Goal: Transaction & Acquisition: Obtain resource

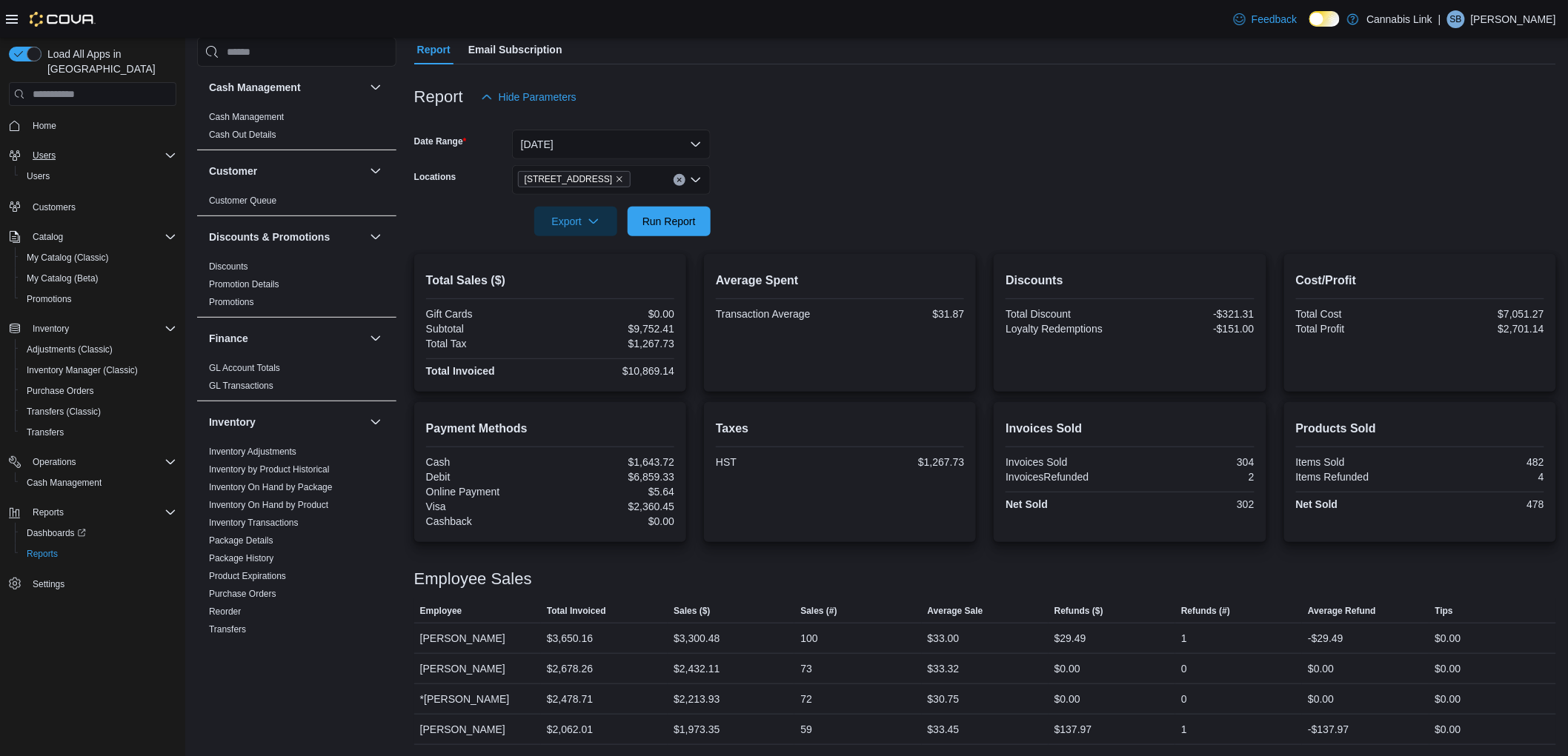
scroll to position [706, 0]
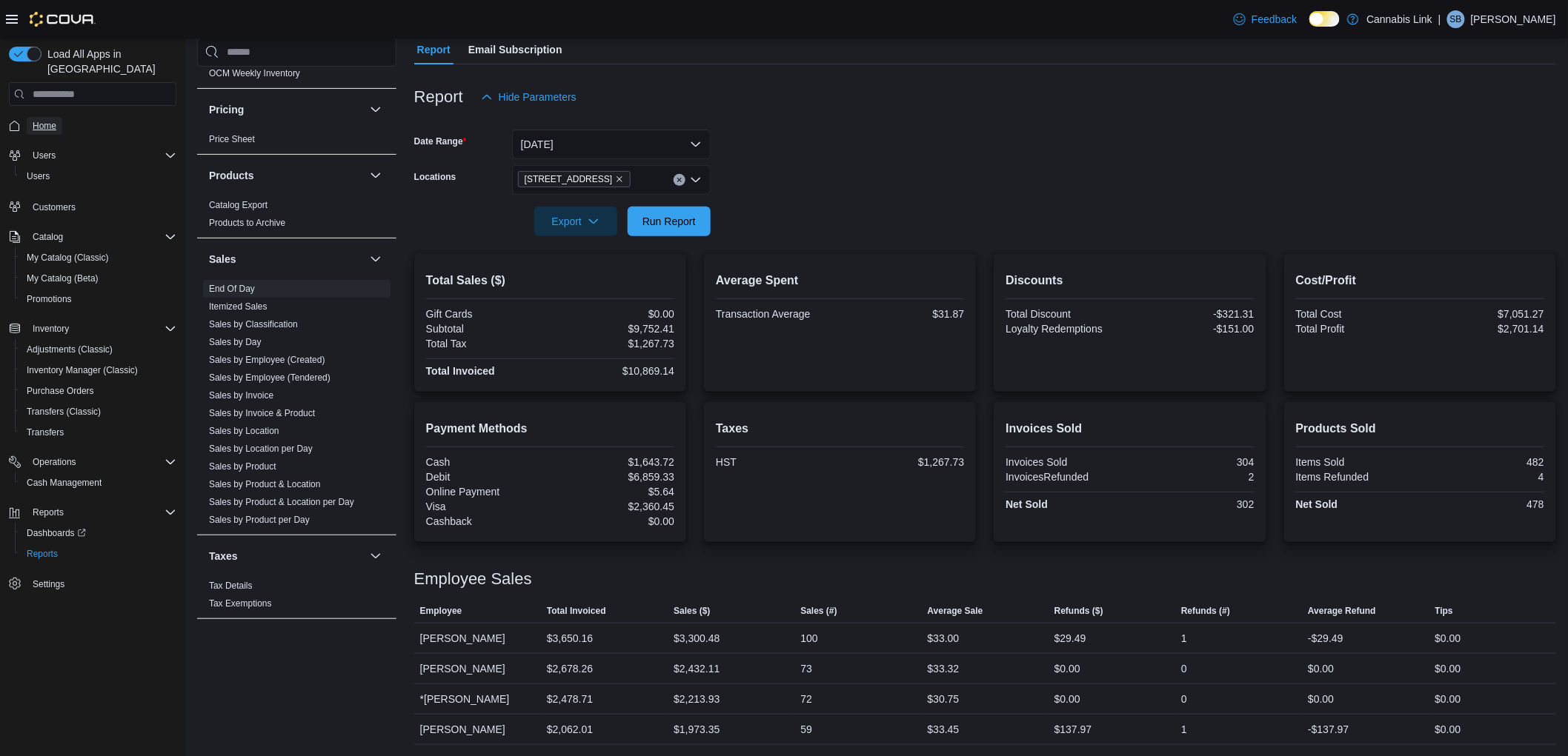
click at [43, 120] on span "Home" at bounding box center [44, 125] width 24 height 12
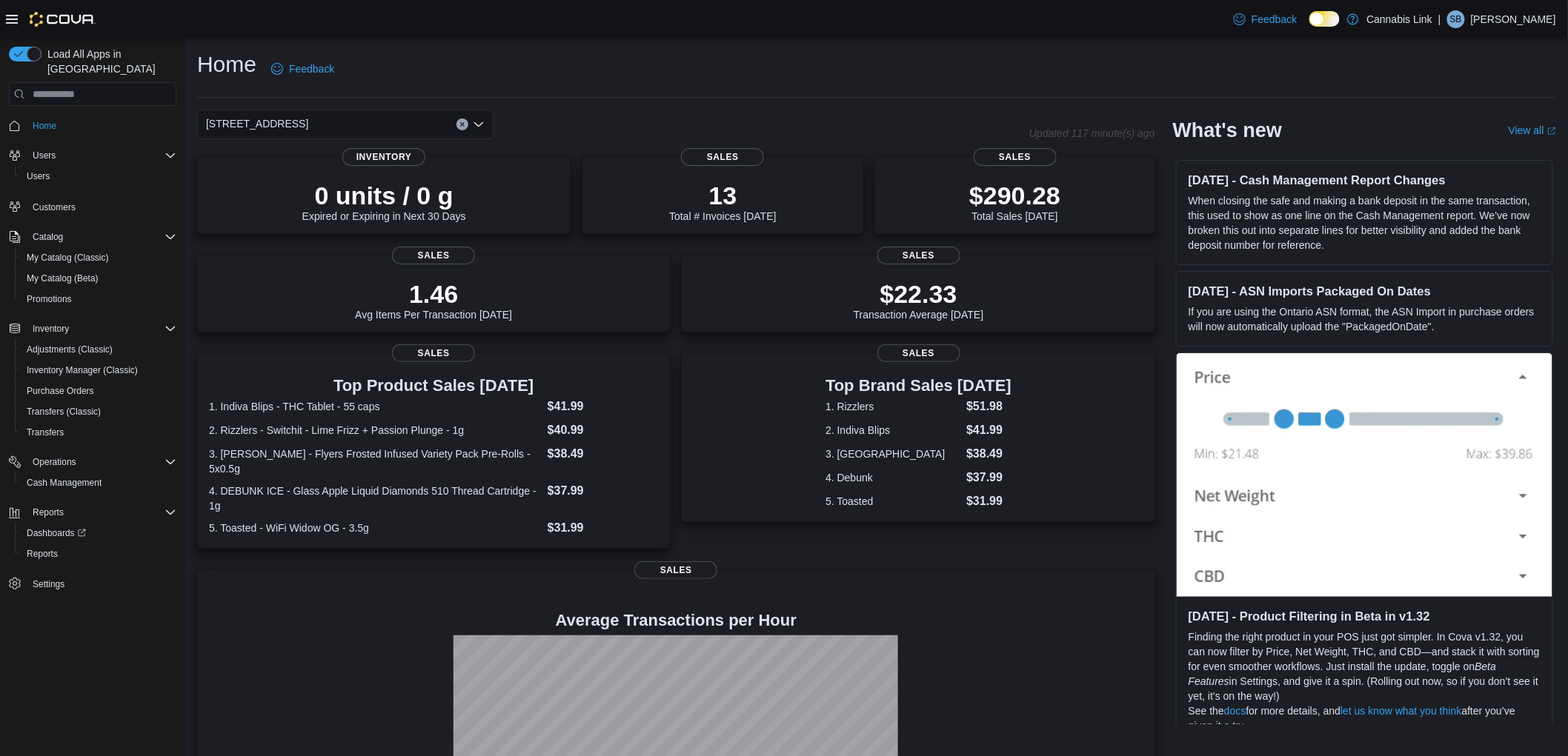
click at [398, 128] on div "[STREET_ADDRESS]" at bounding box center [345, 125] width 297 height 30
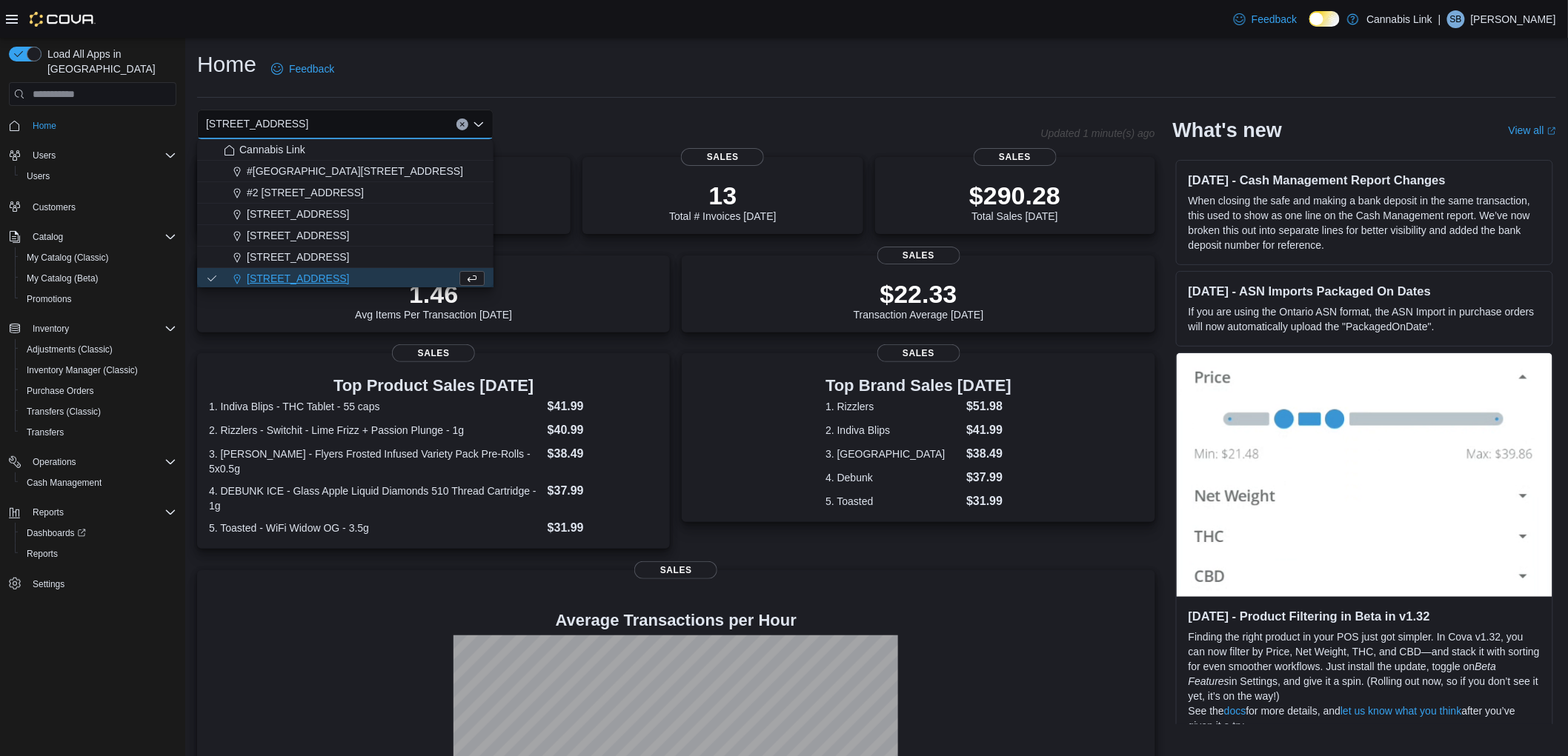
click at [299, 231] on span "[STREET_ADDRESS]" at bounding box center [298, 235] width 103 height 15
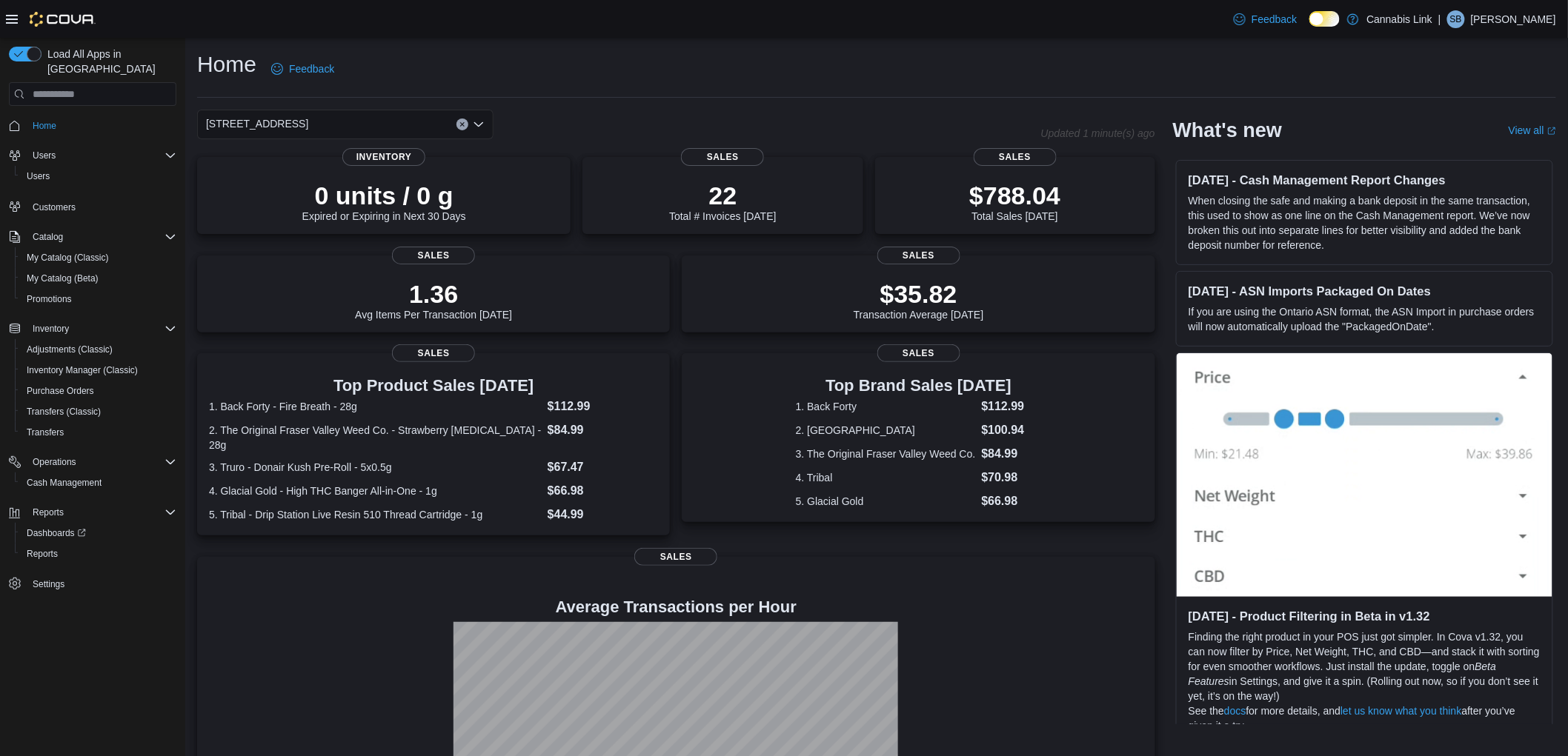
click at [344, 118] on div "[STREET_ADDRESS] Selected. [STREET_ADDRESS] Press Backspace to delete [STREET_A…" at bounding box center [345, 125] width 297 height 30
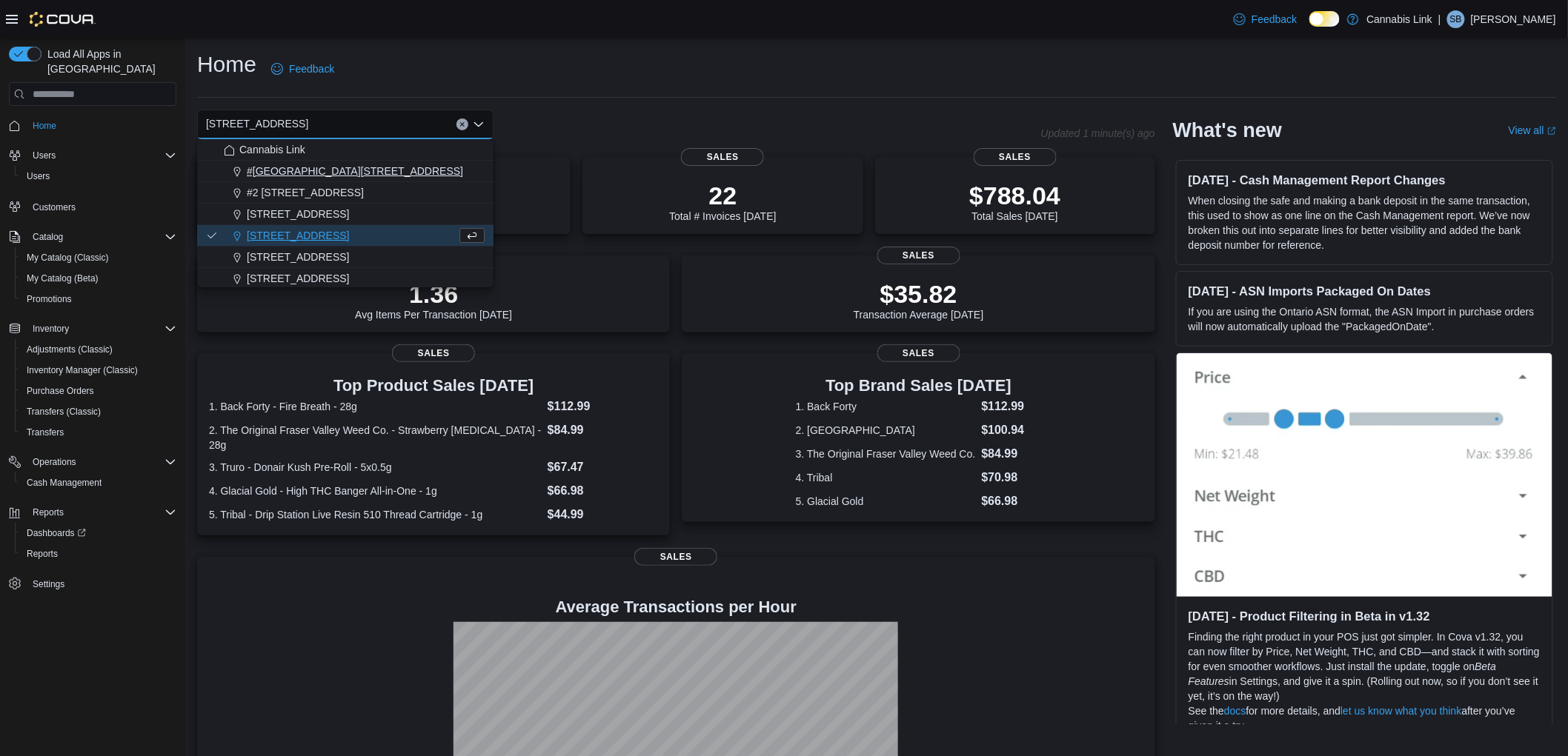
click at [328, 166] on span "#[GEOGRAPHIC_DATA][STREET_ADDRESS]" at bounding box center [355, 171] width 216 height 15
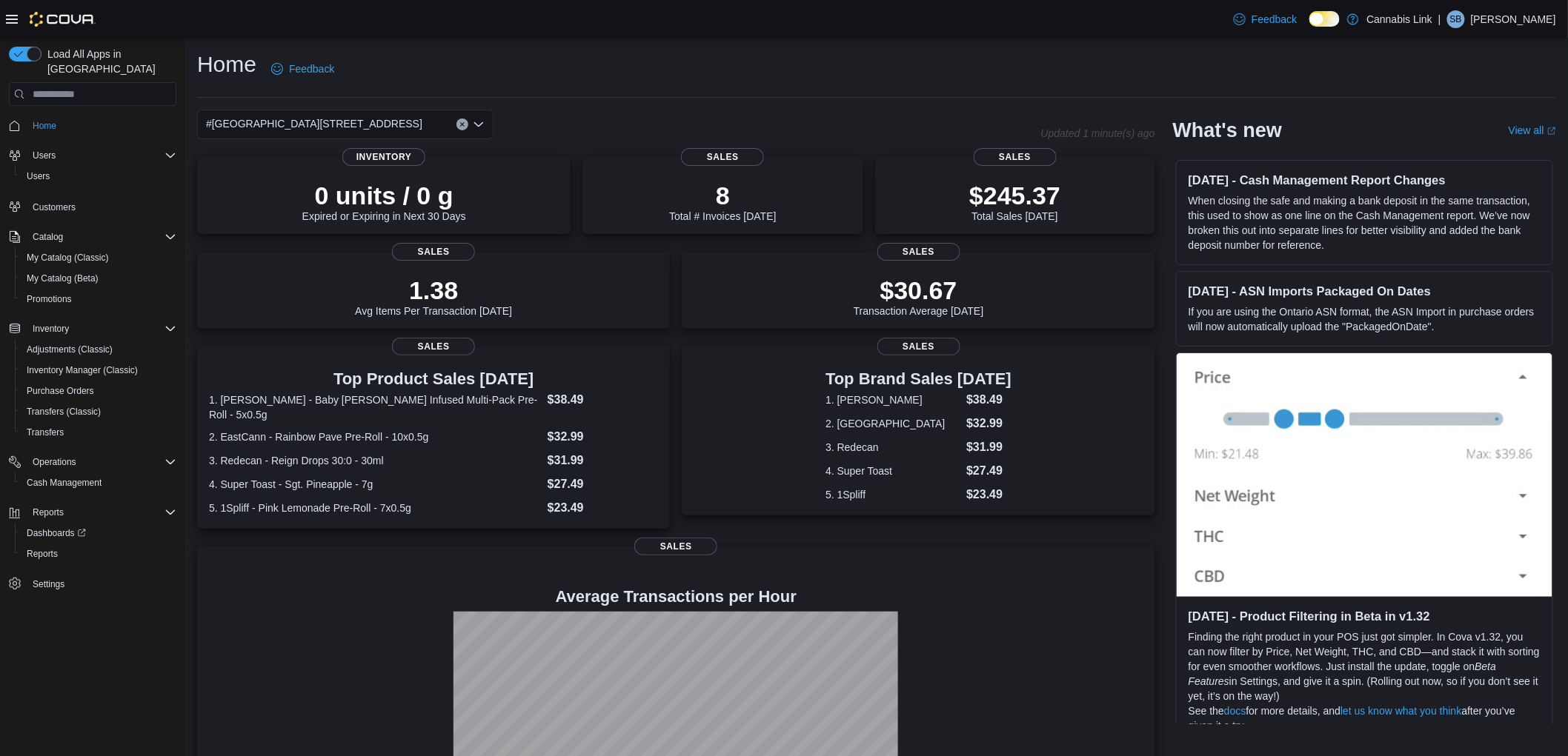
click at [390, 121] on div "#[GEOGRAPHIC_DATA][STREET_ADDRESS]. Selected. [STREET_ADDRESS]. Press Backspace…" at bounding box center [345, 125] width 297 height 30
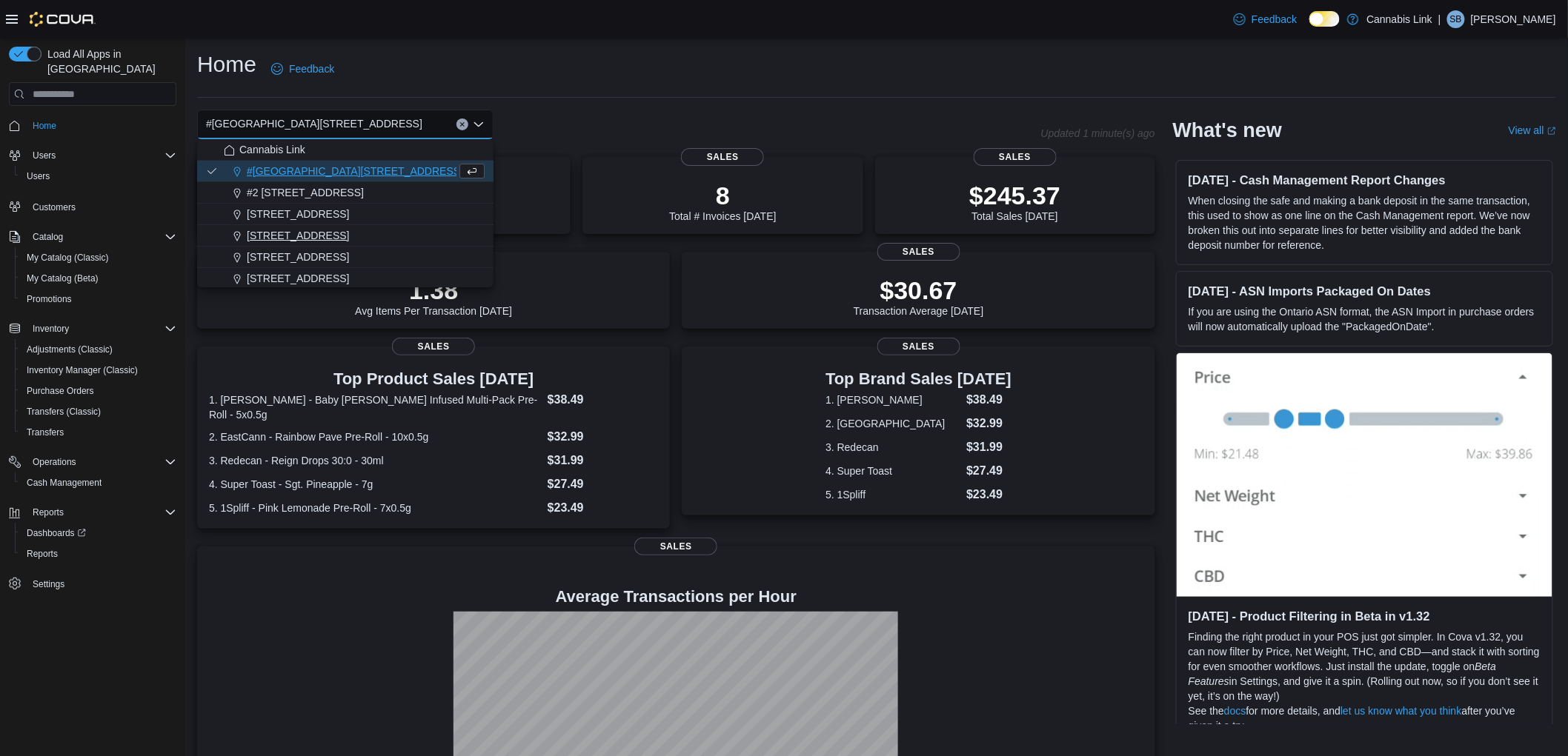
click at [349, 228] on div "[STREET_ADDRESS]" at bounding box center [354, 235] width 261 height 15
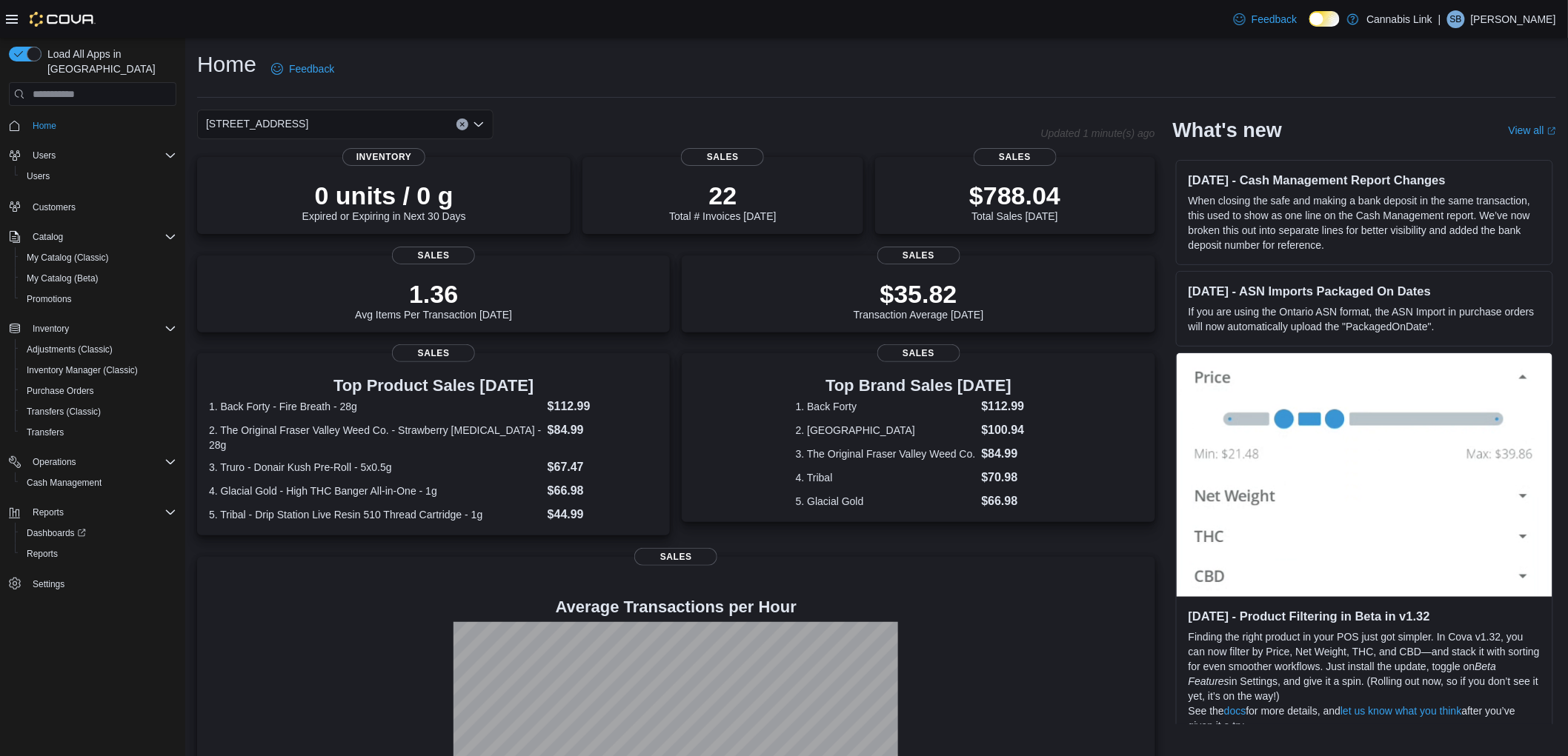
click at [425, 127] on div "[STREET_ADDRESS] Selected. [STREET_ADDRESS] Press Backspace to delete [STREET_A…" at bounding box center [345, 125] width 297 height 30
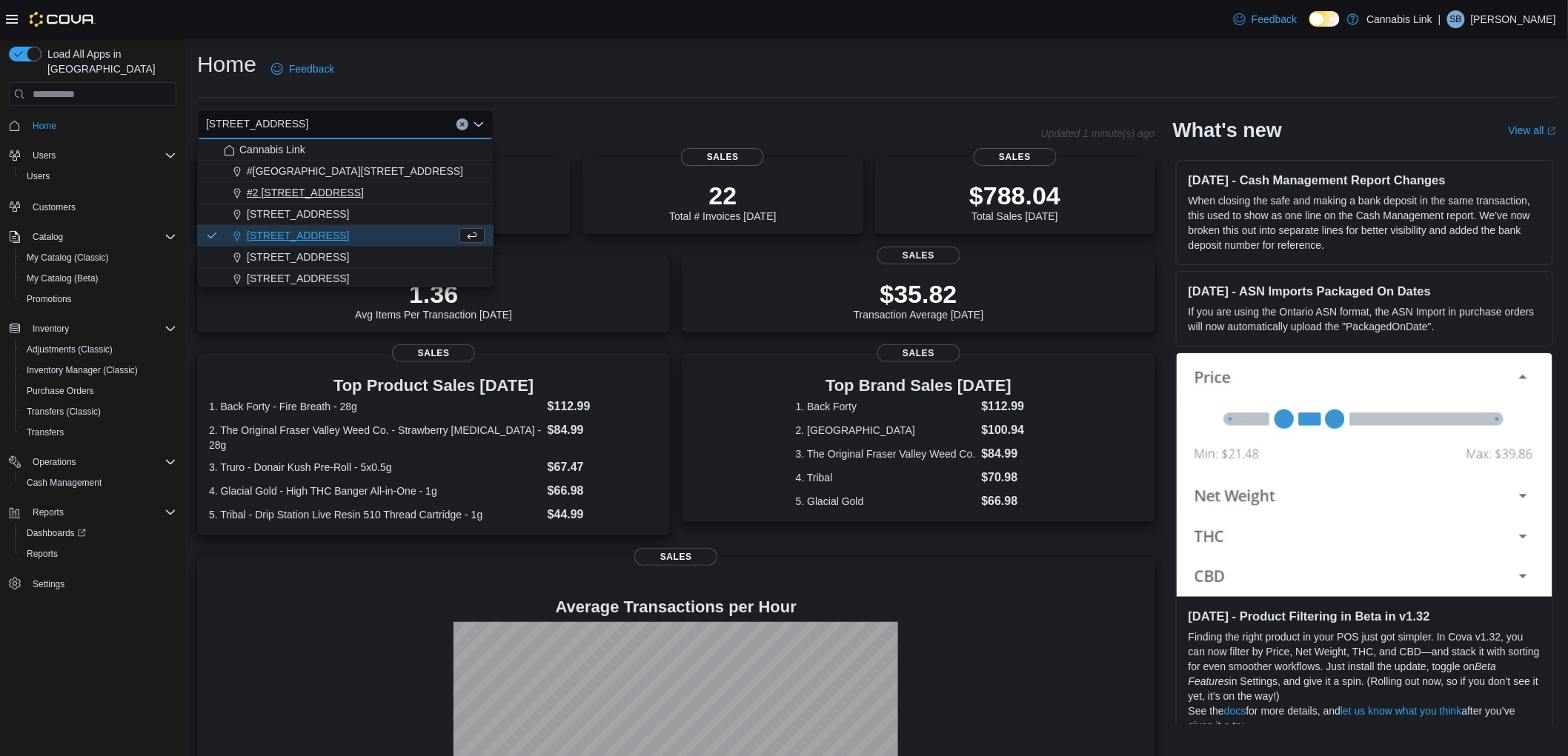
click at [364, 196] on div "#2 [STREET_ADDRESS]" at bounding box center [354, 192] width 261 height 15
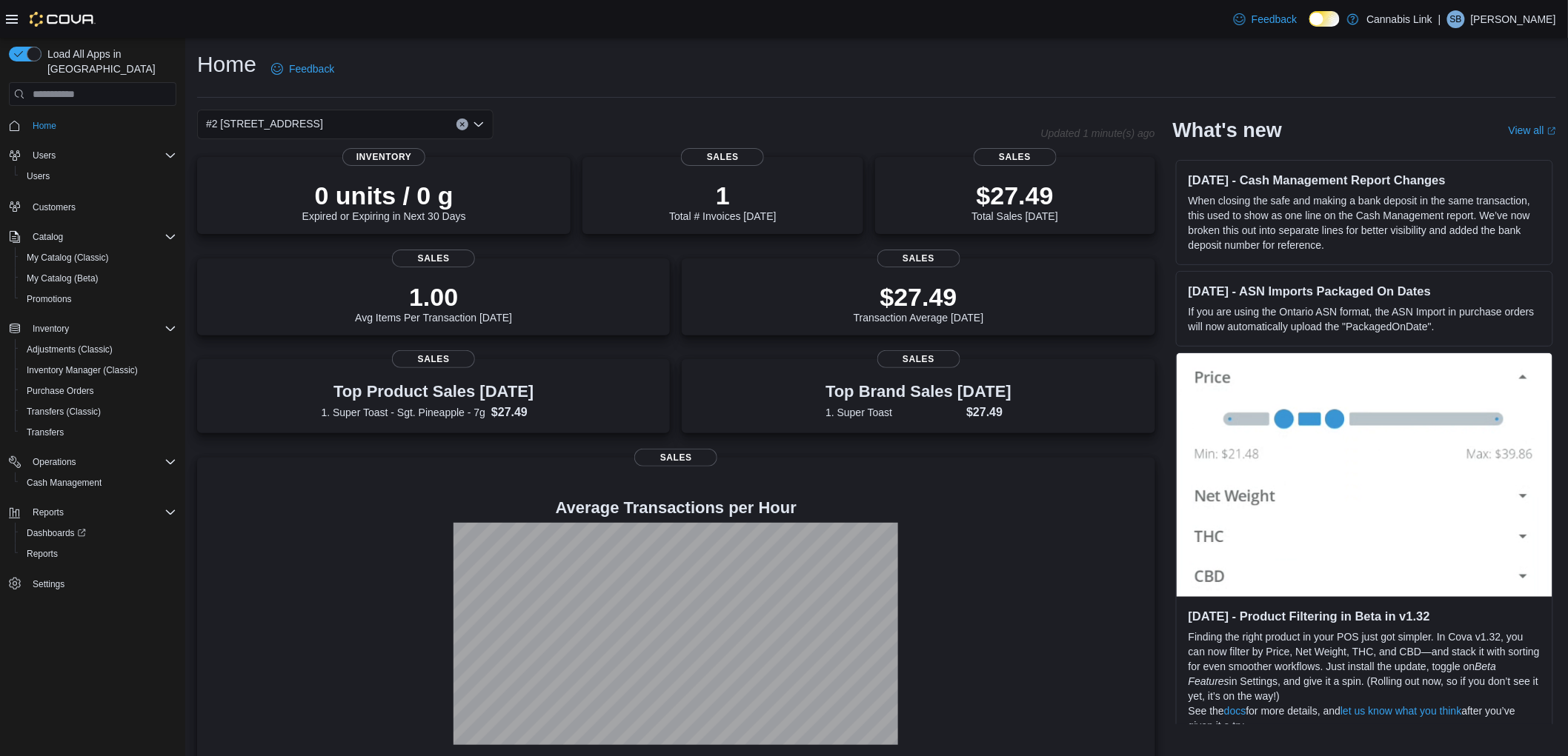
click at [410, 120] on div "#2 [STREET_ADDRESS] Combo box. Selected. #2 [STREET_ADDRESS] Press Backspace to…" at bounding box center [345, 125] width 297 height 30
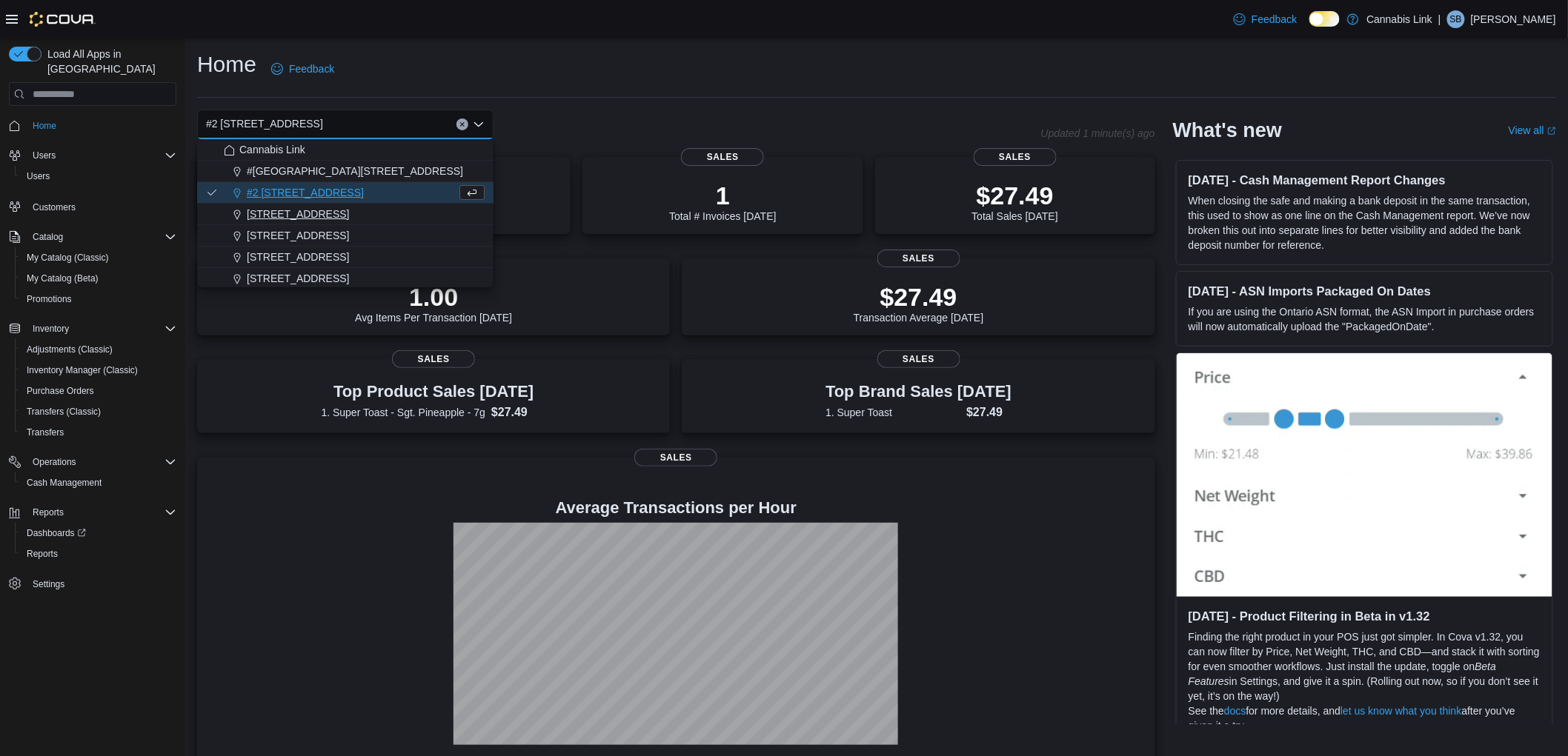
click at [329, 214] on span "[STREET_ADDRESS]" at bounding box center [298, 214] width 103 height 15
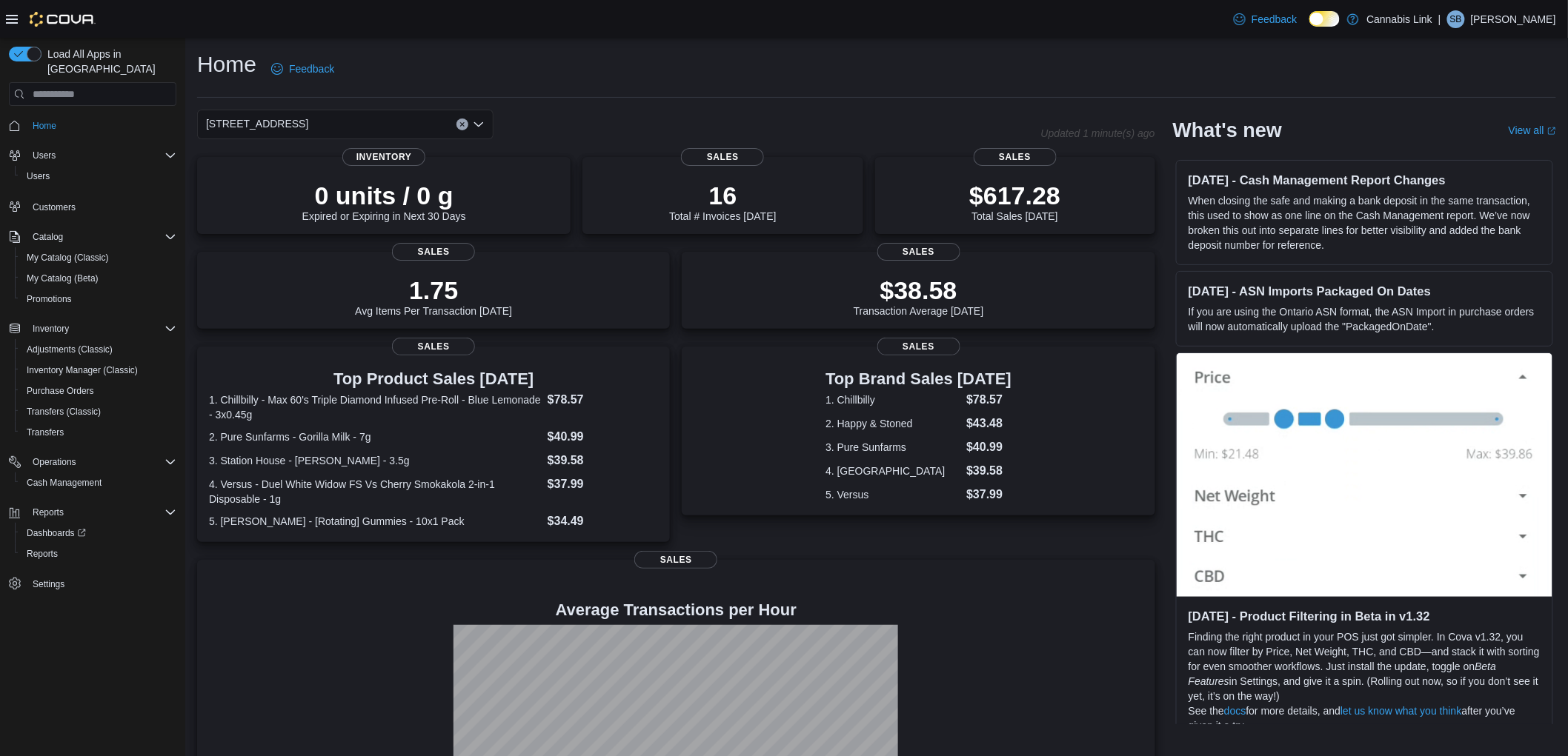
click at [390, 122] on div "[STREET_ADDRESS] Selected. [STREET_ADDRESS]. Press Backspace to delete [STREET_…" at bounding box center [345, 125] width 297 height 30
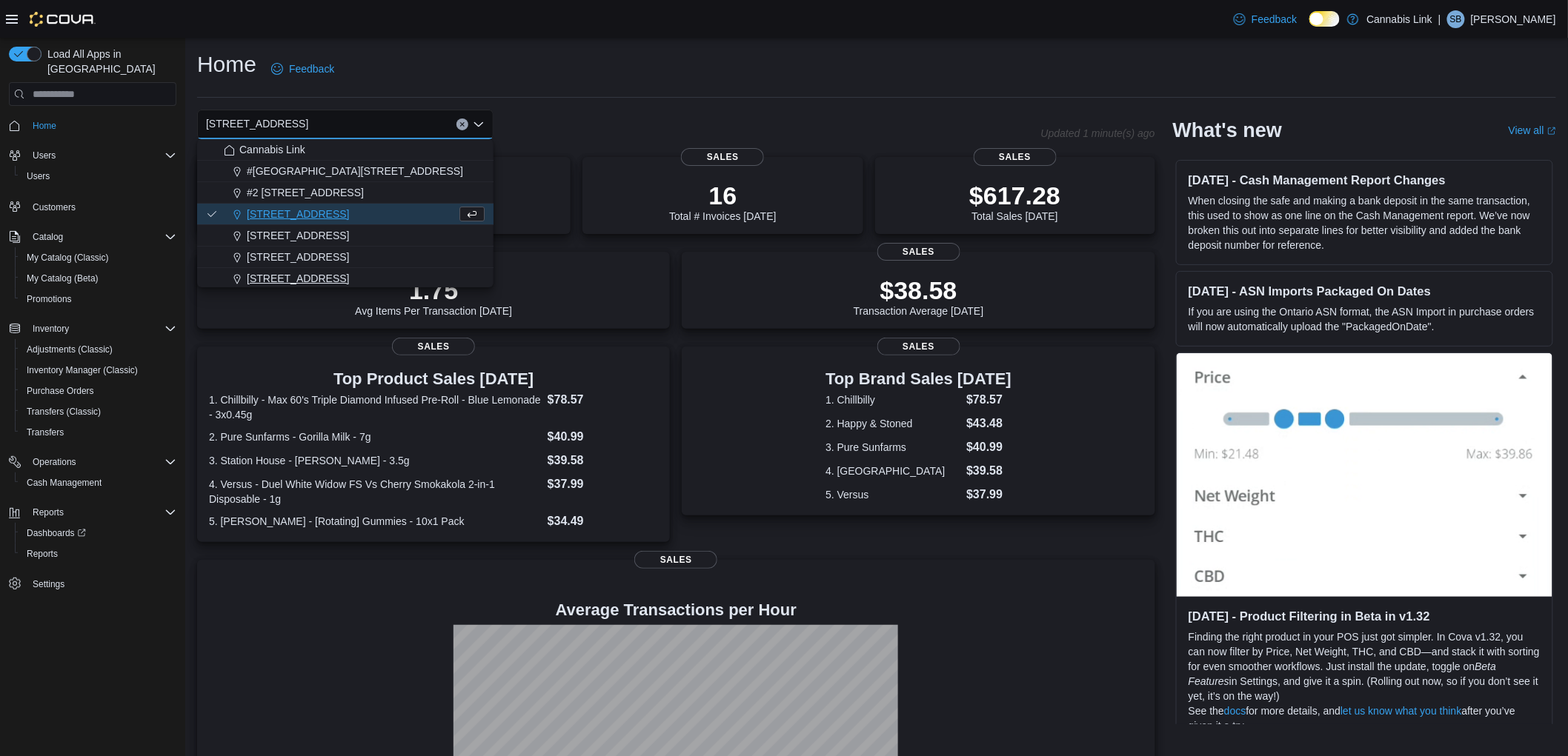
click at [342, 272] on span "[STREET_ADDRESS]" at bounding box center [298, 278] width 103 height 15
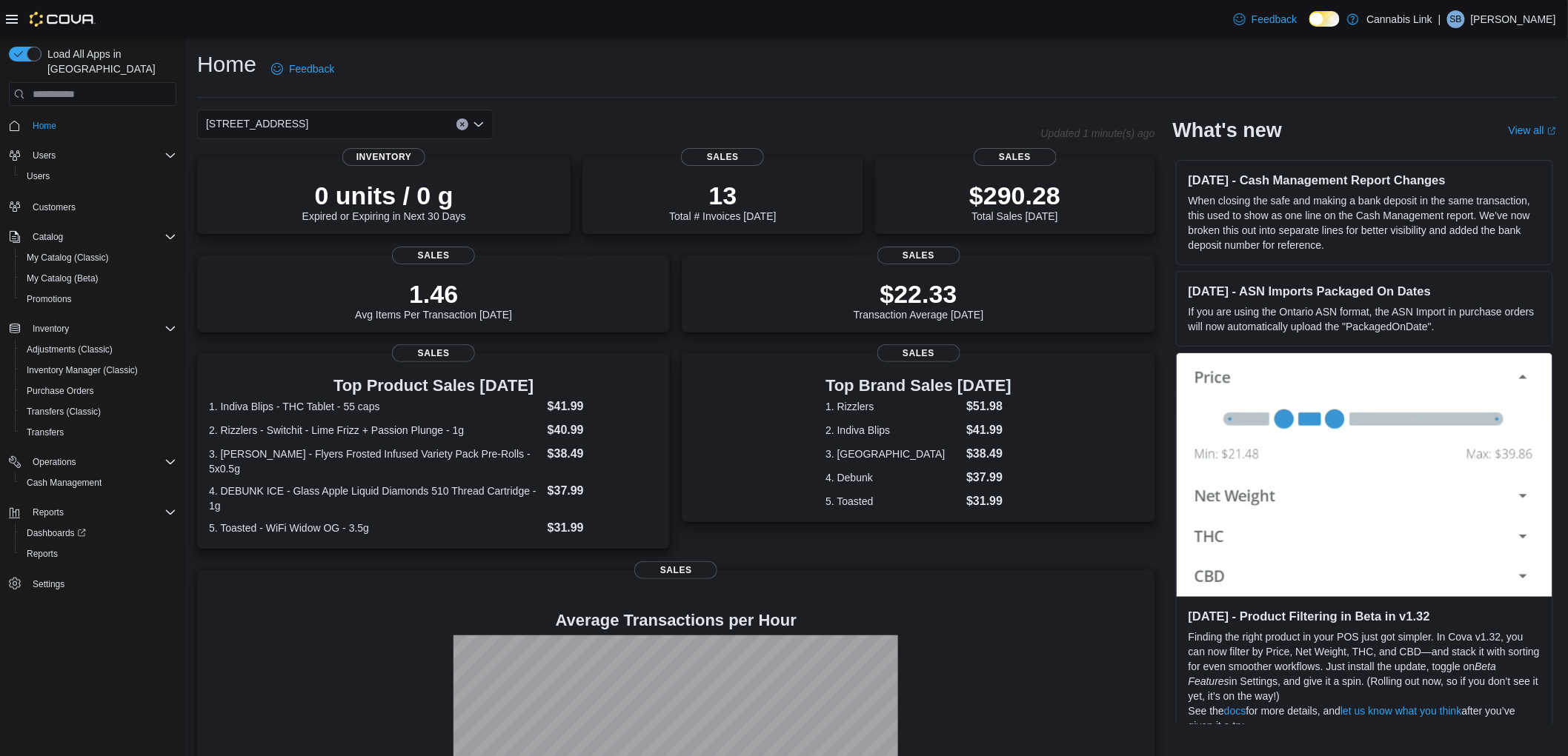
click at [382, 124] on div "[STREET_ADDRESS] Selected. [STREET_ADDRESS] W. Press Backspace to delete [STREE…" at bounding box center [345, 125] width 297 height 30
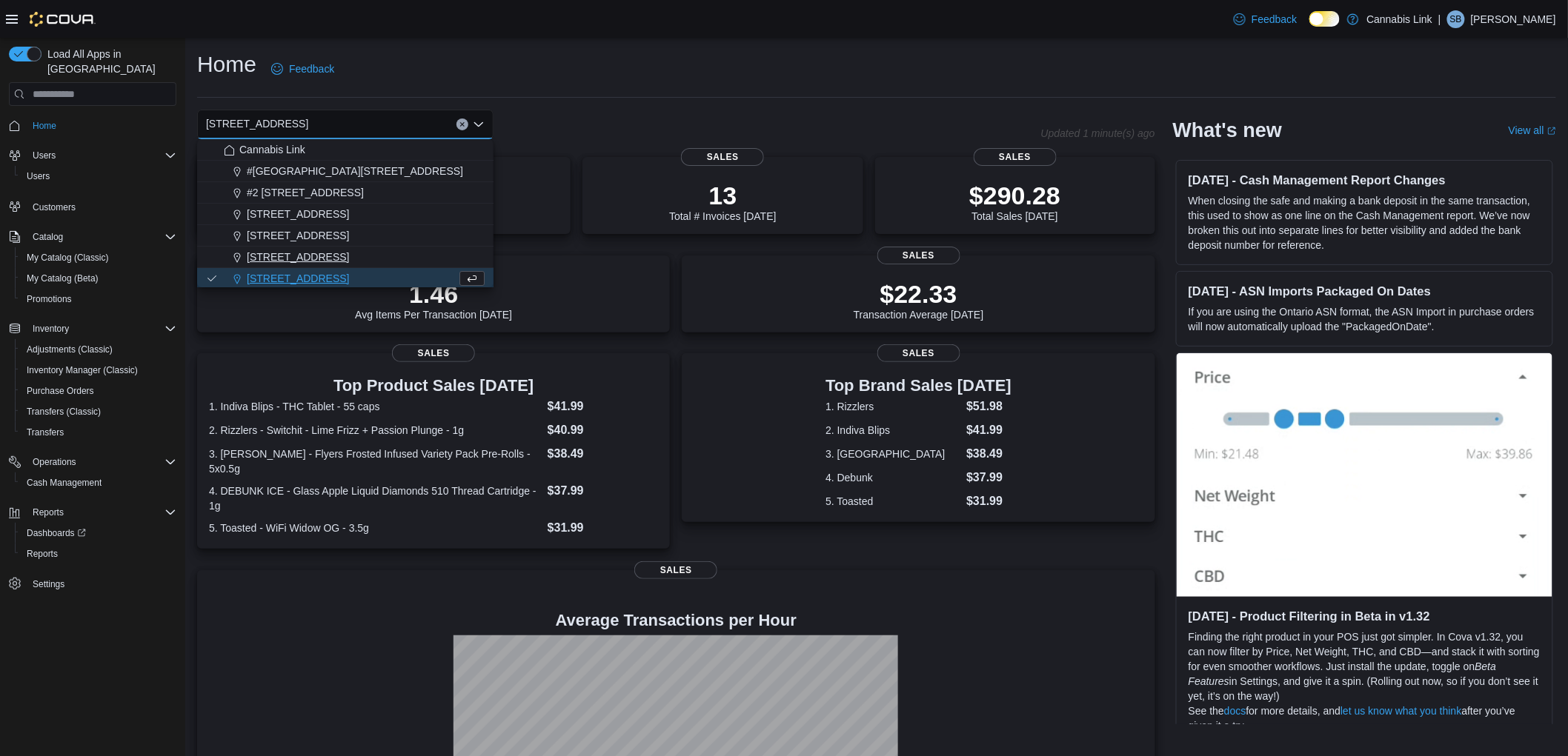
click at [323, 254] on span "[STREET_ADDRESS]" at bounding box center [298, 257] width 103 height 15
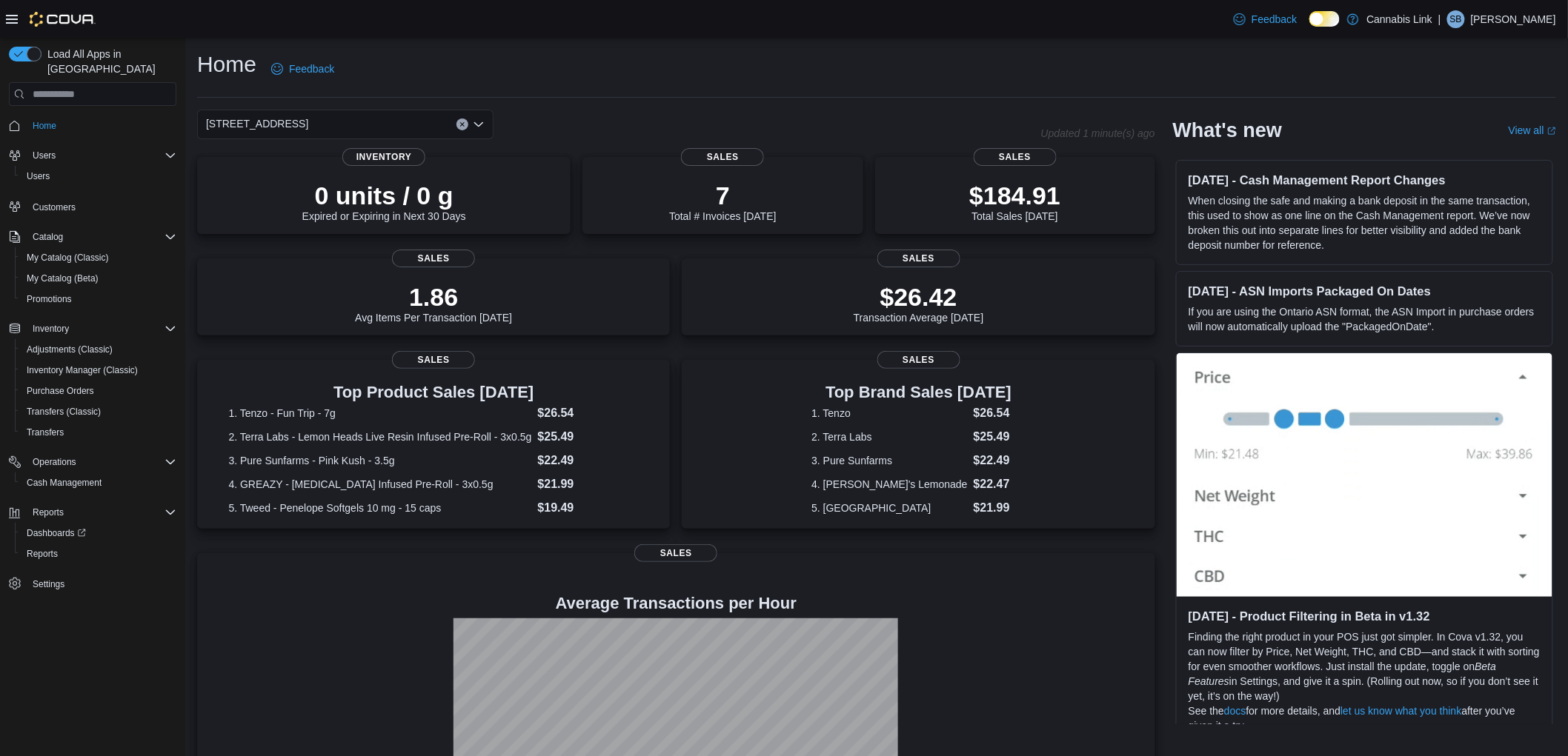
click at [391, 128] on div "[STREET_ADDRESS] Selected. [STREET_ADDRESS]. Press Backspace to delete [STREET_…" at bounding box center [345, 125] width 297 height 30
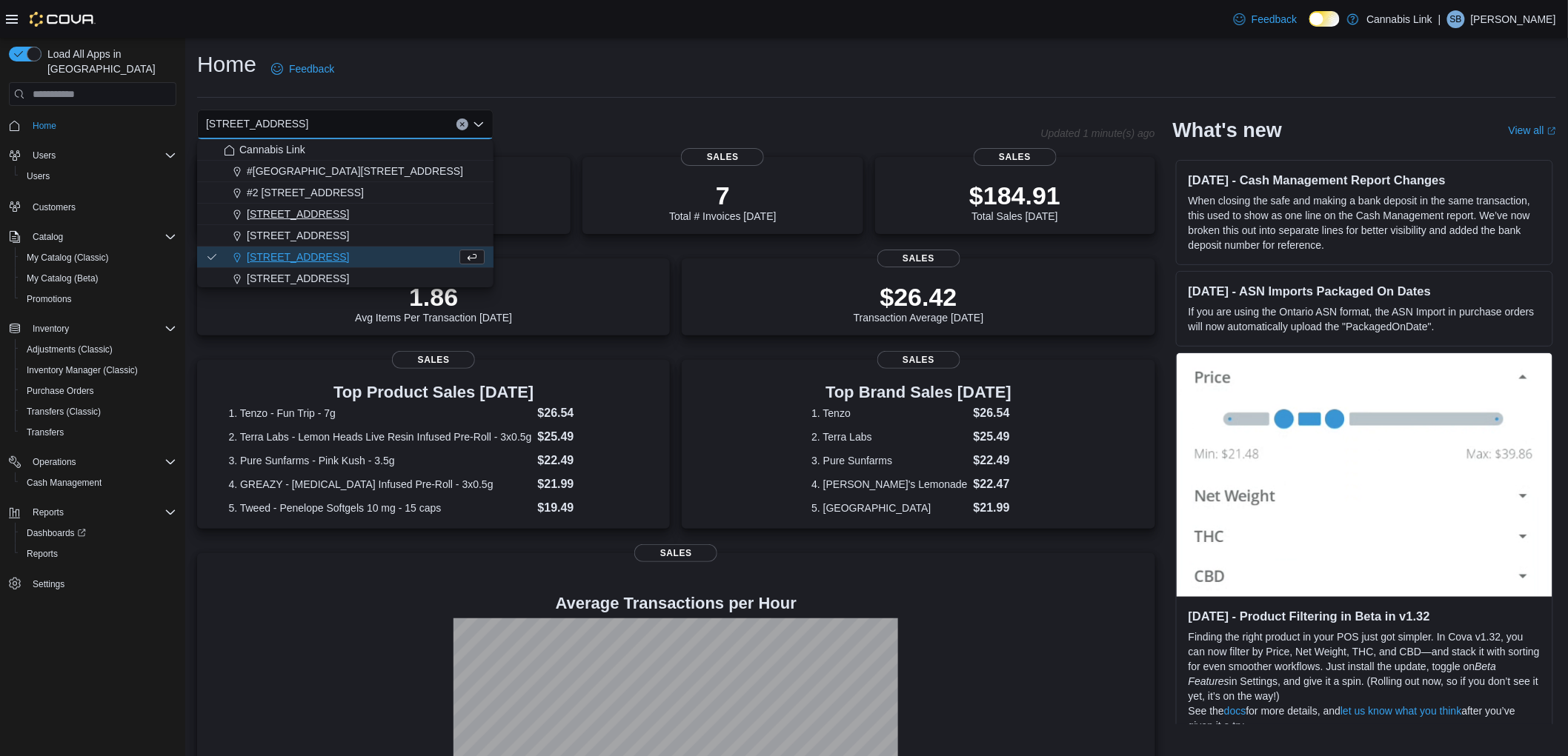
click at [309, 217] on span "[STREET_ADDRESS]" at bounding box center [298, 214] width 103 height 15
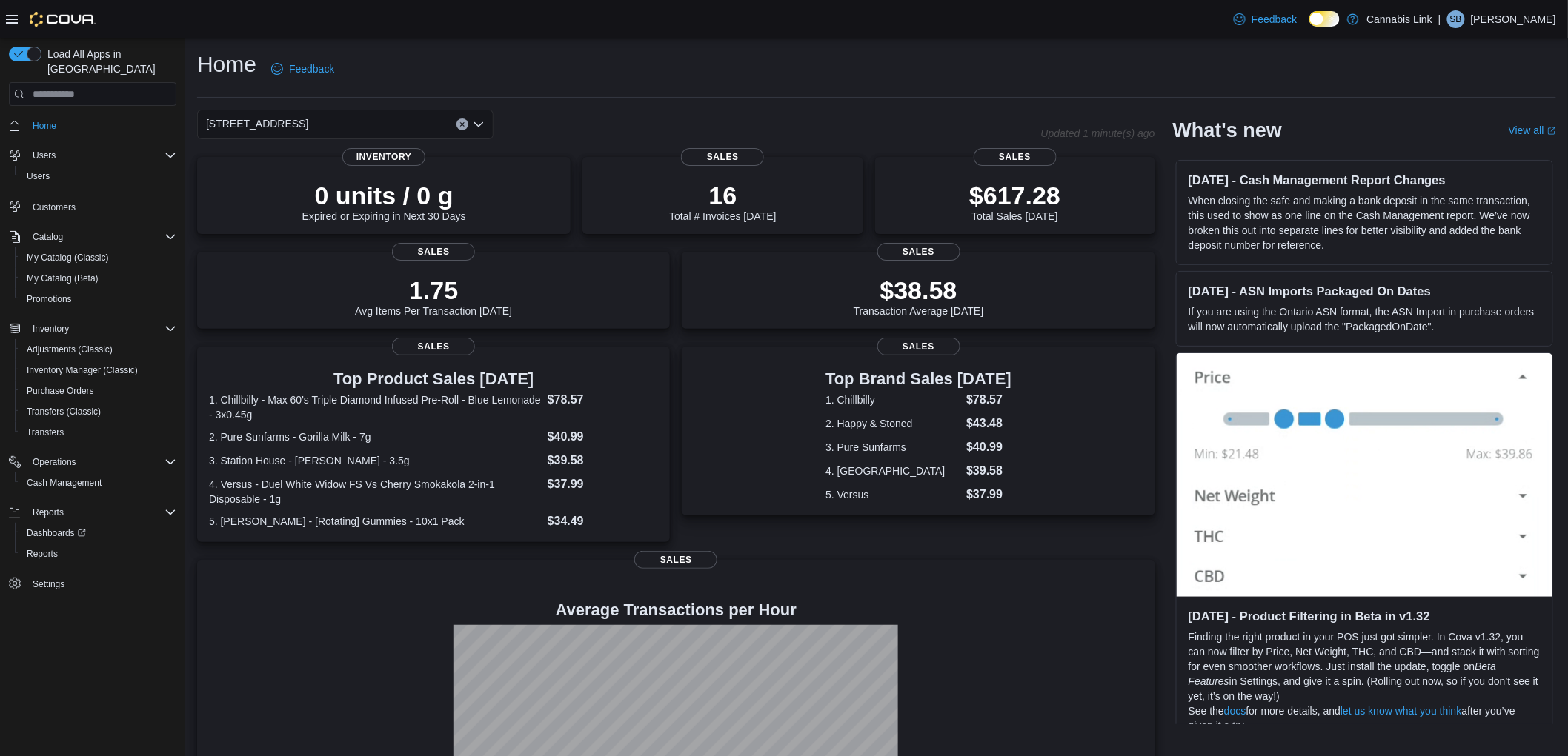
click at [386, 126] on div "[STREET_ADDRESS] Selected. [STREET_ADDRESS]. Press Backspace to delete [STREET_…" at bounding box center [345, 125] width 297 height 30
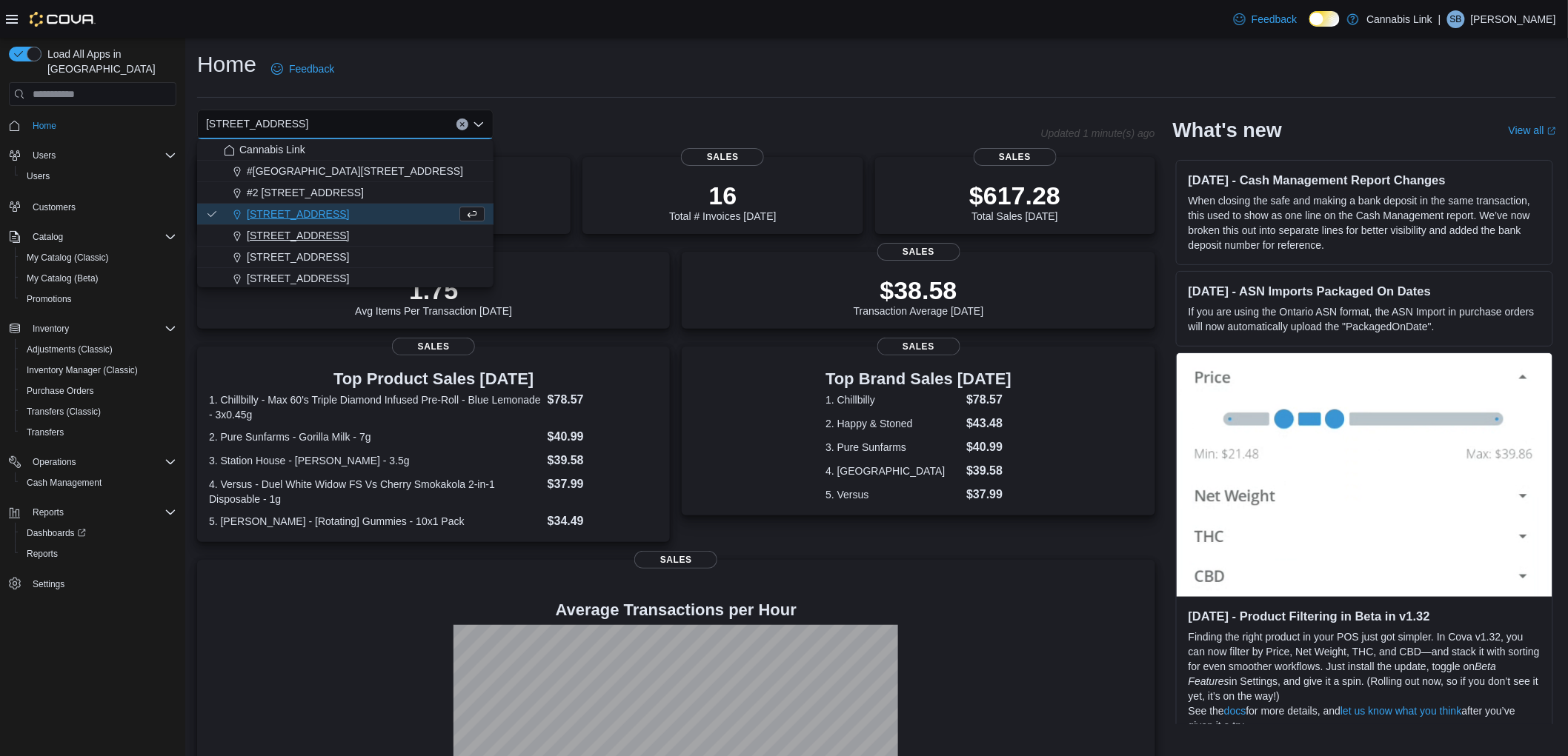
click at [329, 237] on span "[STREET_ADDRESS]" at bounding box center [298, 235] width 103 height 15
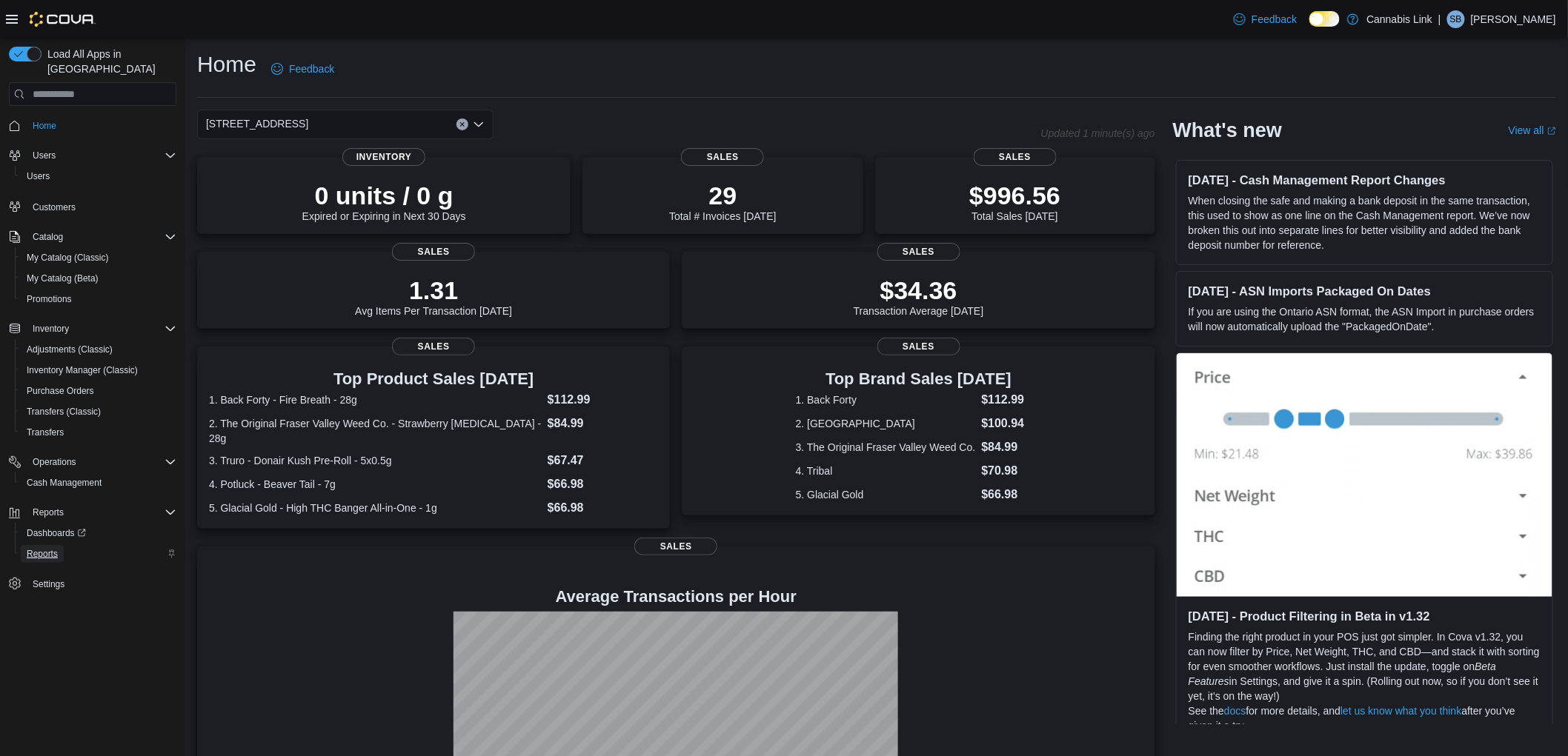
click at [56, 548] on span "Reports" at bounding box center [42, 553] width 31 height 12
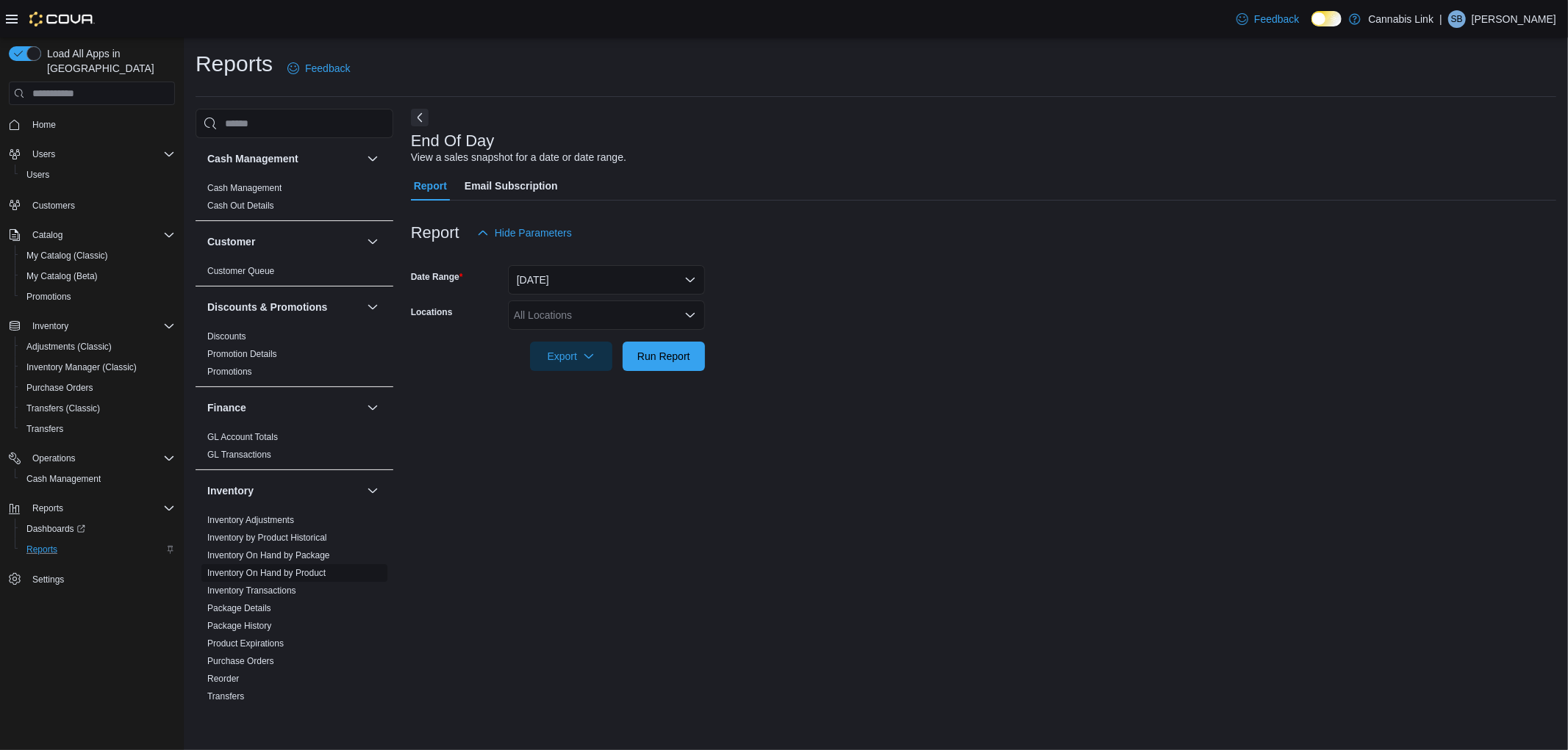
click at [271, 569] on link "Inventory On Hand by Product" at bounding box center [266, 572] width 118 height 10
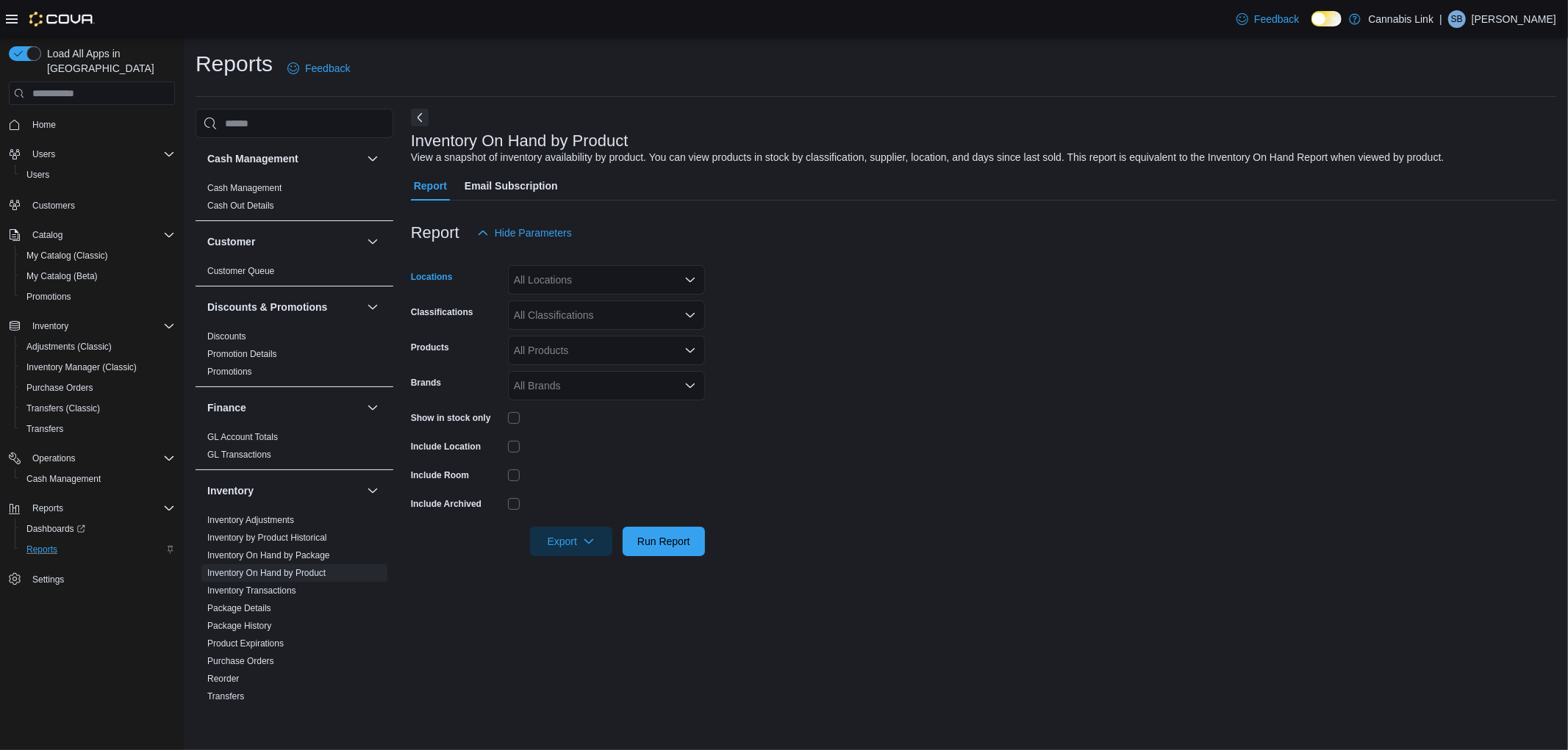
click at [674, 278] on div "All Locations" at bounding box center [606, 280] width 197 height 30
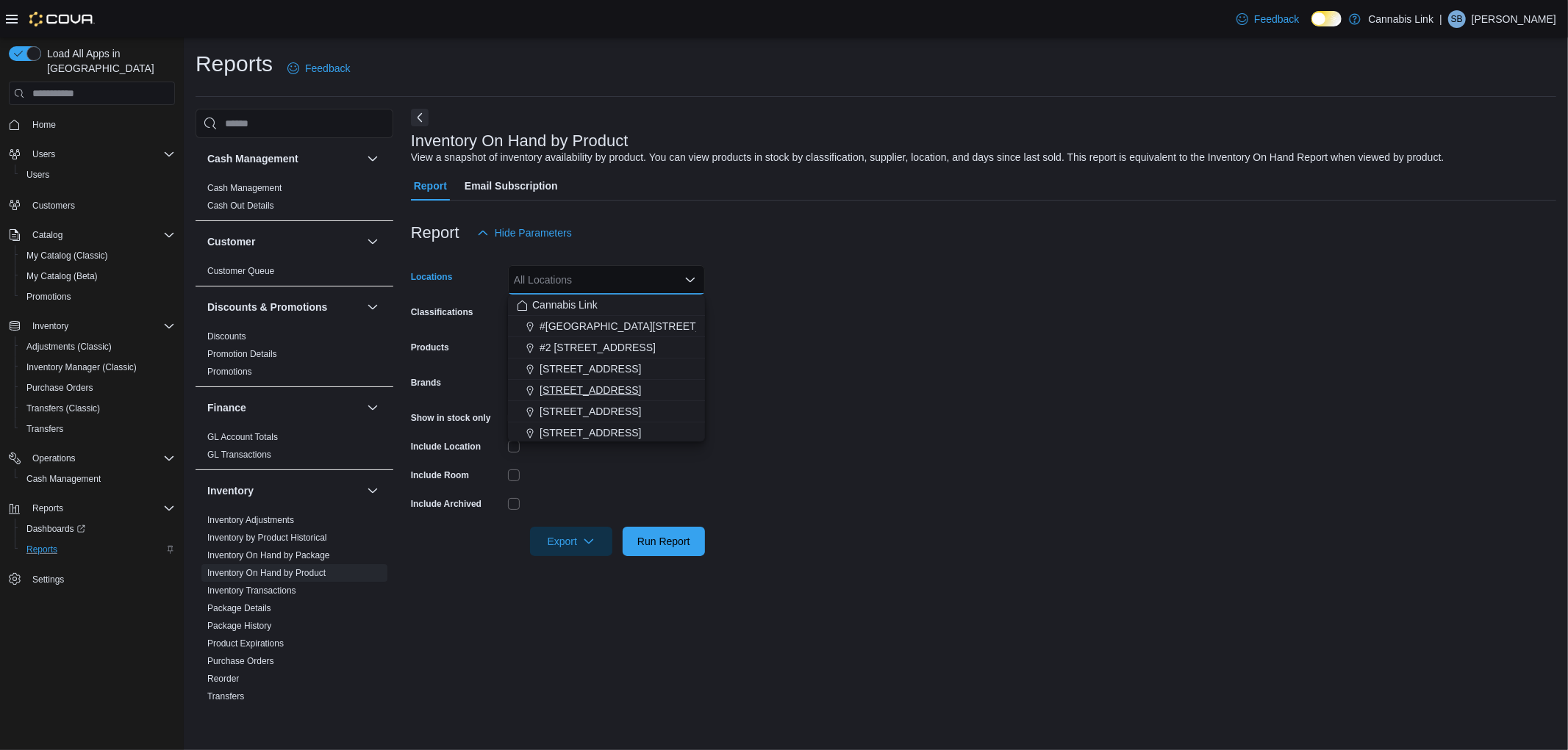
click at [615, 391] on span "[STREET_ADDRESS]" at bounding box center [591, 389] width 102 height 15
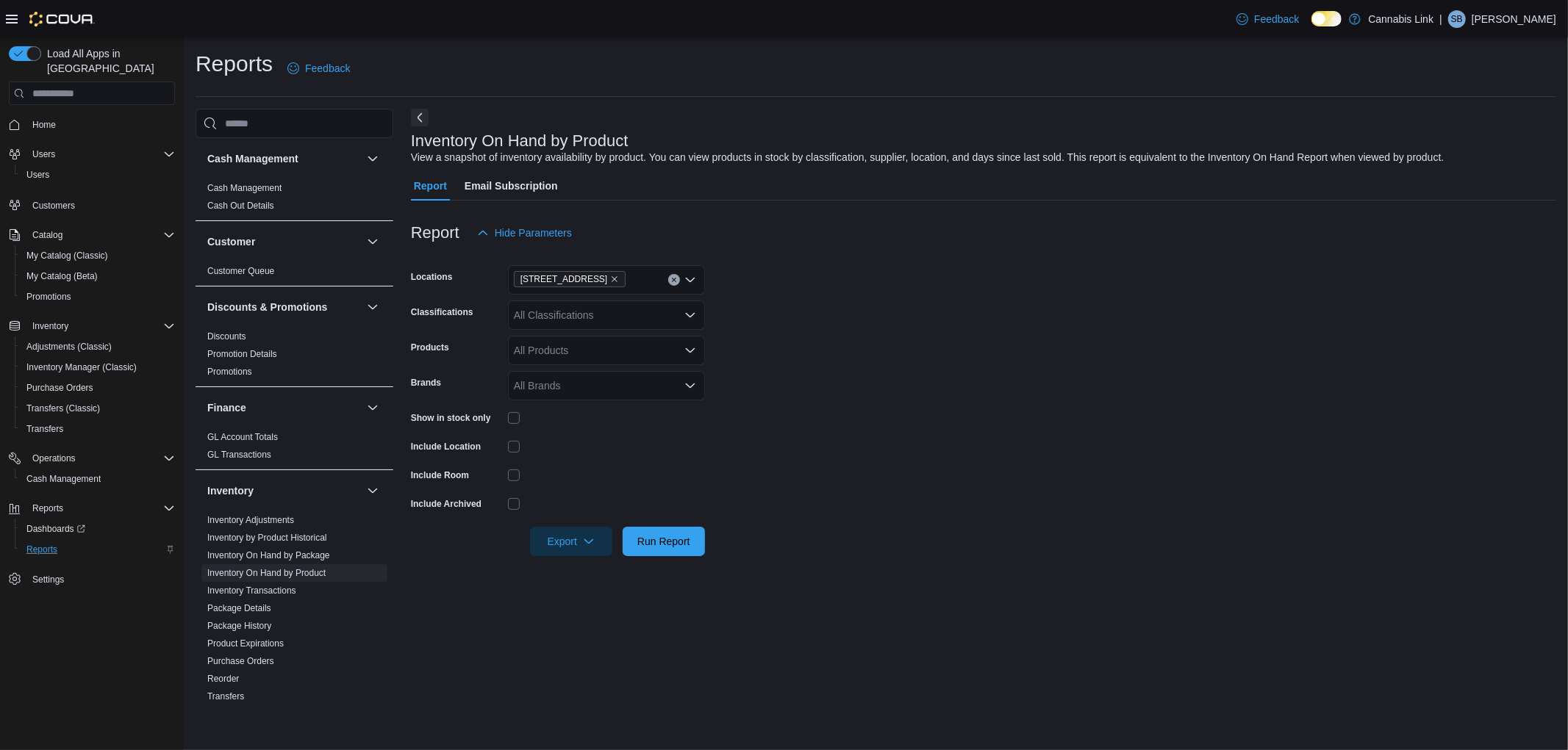
click at [1017, 447] on form "Locations [STREET_ADDRESS] Classifications All Classifications Products All Pro…" at bounding box center [984, 402] width 1145 height 309
click at [570, 544] on span "Export" at bounding box center [571, 541] width 65 height 30
click at [582, 566] on span "Export to Excel" at bounding box center [574, 570] width 67 height 12
